Goal: Information Seeking & Learning: Learn about a topic

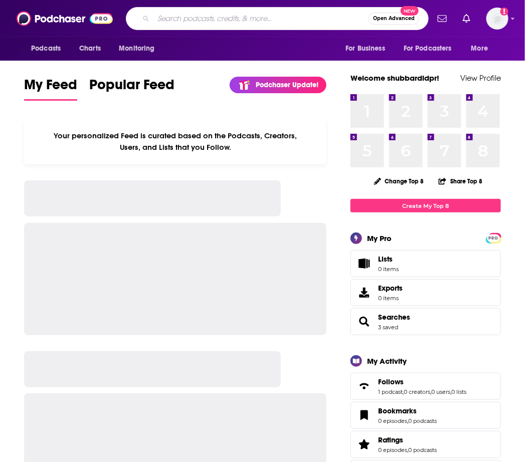
click at [205, 17] on input "Search podcasts, credits, & more..." at bounding box center [260, 19] width 215 height 16
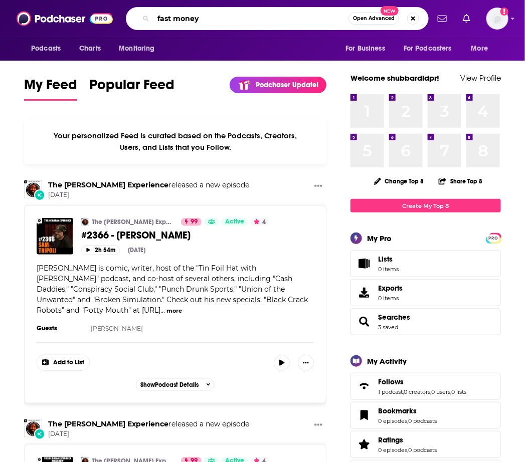
type input "fast money"
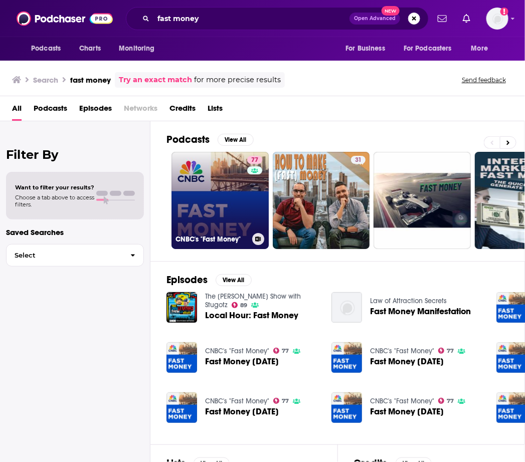
click at [223, 187] on link "77 CNBC's "Fast Money"" at bounding box center [219, 200] width 97 height 97
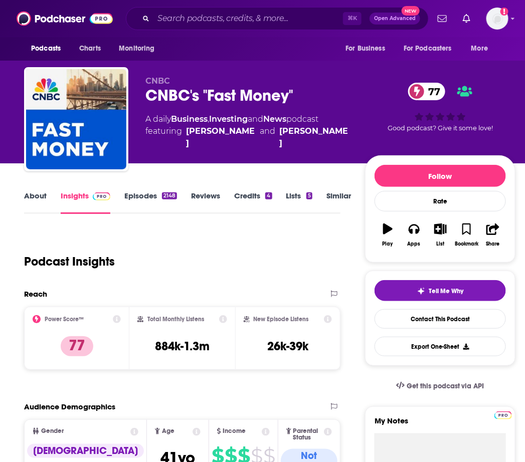
click at [150, 202] on link "Episodes 2148" at bounding box center [150, 202] width 53 height 23
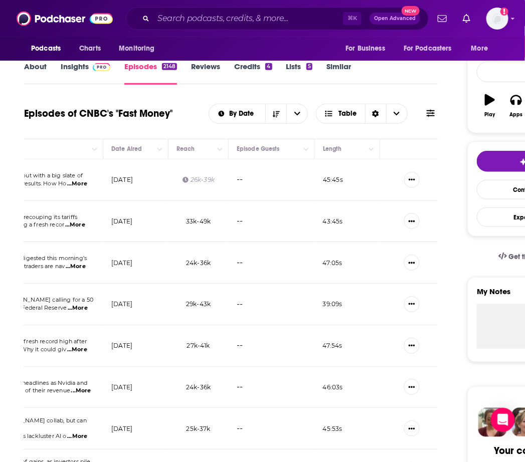
scroll to position [134, 0]
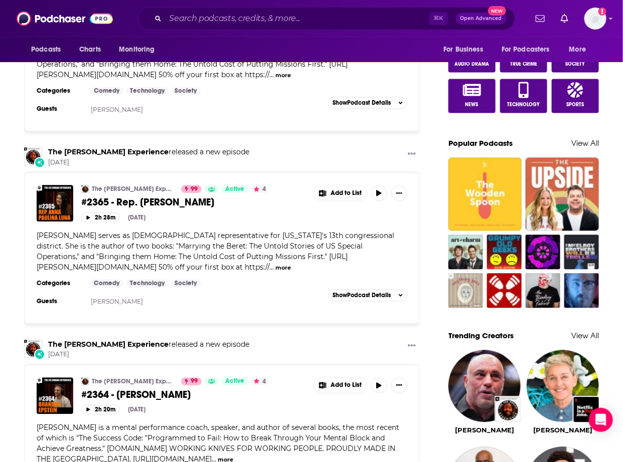
scroll to position [393, 0]
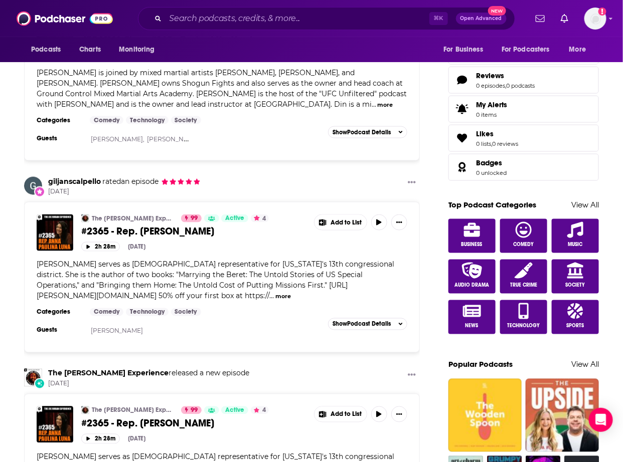
click at [318, 133] on div "Categories Comedy Technology Society Guests John Rallo, Matt Serra, Din Thomas …" at bounding box center [222, 132] width 370 height 32
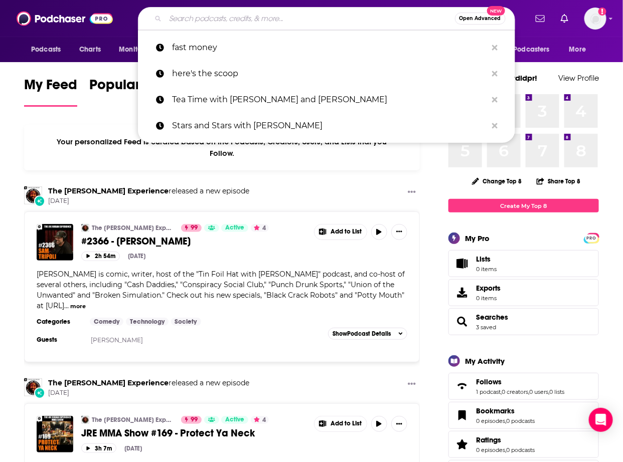
click at [264, 13] on input "Search podcasts, credits, & more..." at bounding box center [309, 19] width 289 height 16
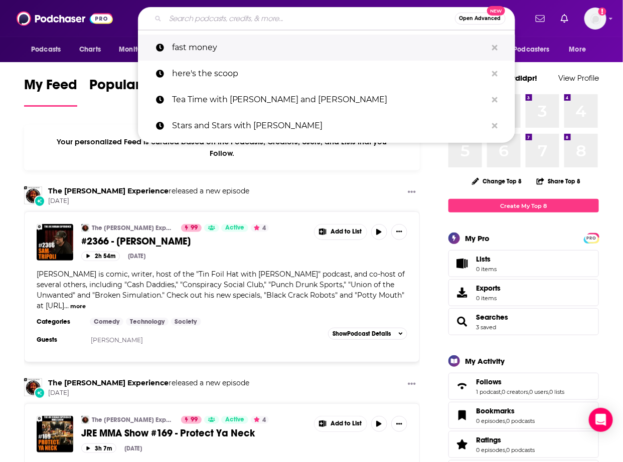
click at [248, 44] on p "fast money" at bounding box center [329, 48] width 315 height 26
type input "fast money"
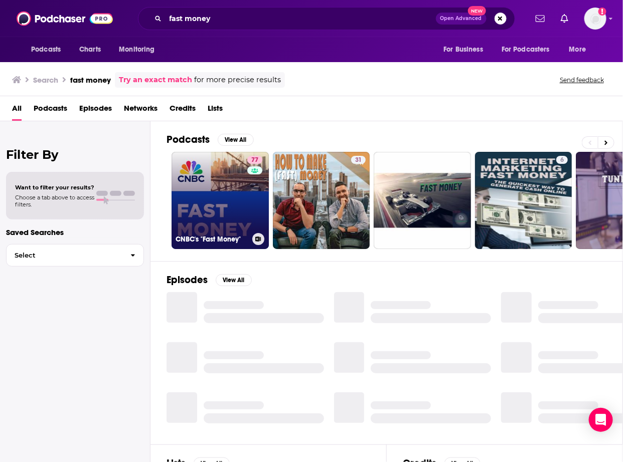
click at [253, 211] on div "77" at bounding box center [256, 194] width 18 height 77
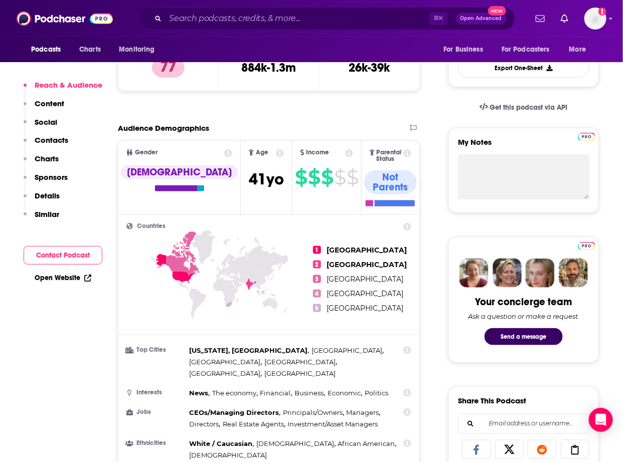
scroll to position [121, 0]
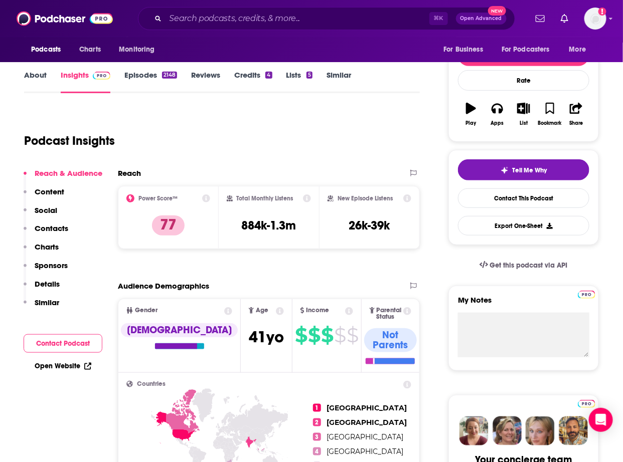
click at [140, 61] on div "Podcasts Charts Monitoring" at bounding box center [95, 49] width 143 height 25
click at [140, 78] on link "Episodes 2148" at bounding box center [150, 81] width 53 height 23
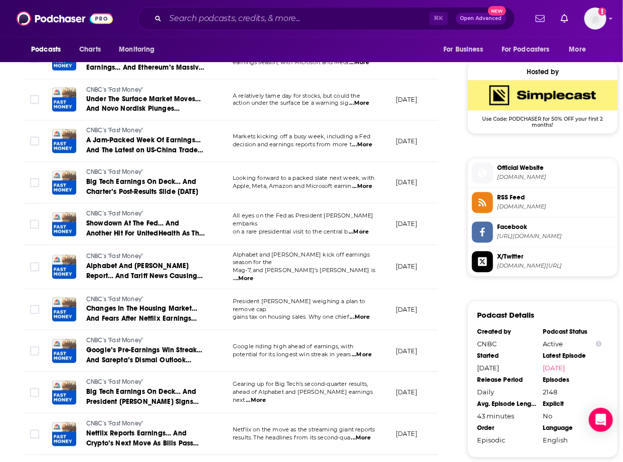
scroll to position [1043, 0]
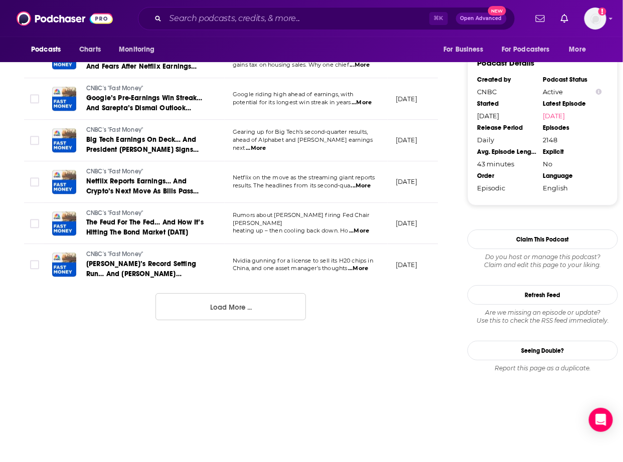
click at [256, 313] on button "Load More ..." at bounding box center [230, 306] width 150 height 27
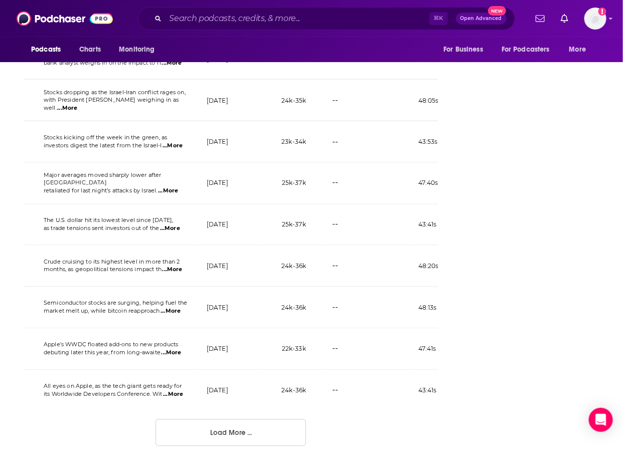
scroll to position [0, 285]
